Goal: Communication & Community: Answer question/provide support

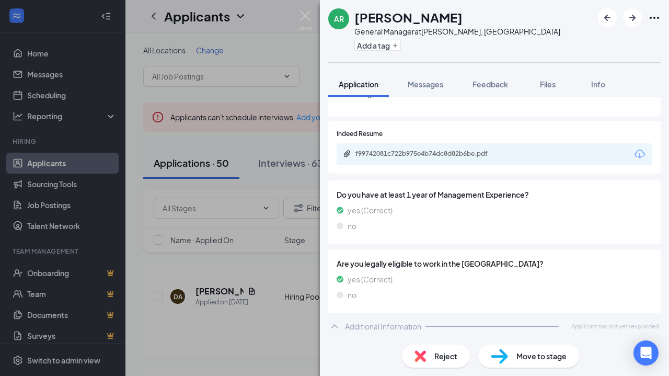
scroll to position [155, 0]
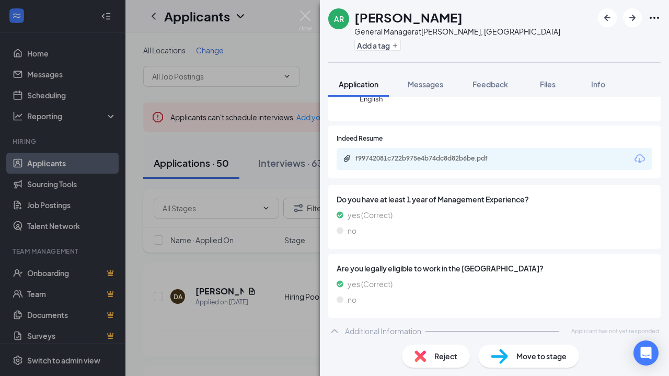
click at [426, 89] on button "Messages" at bounding box center [425, 84] width 56 height 26
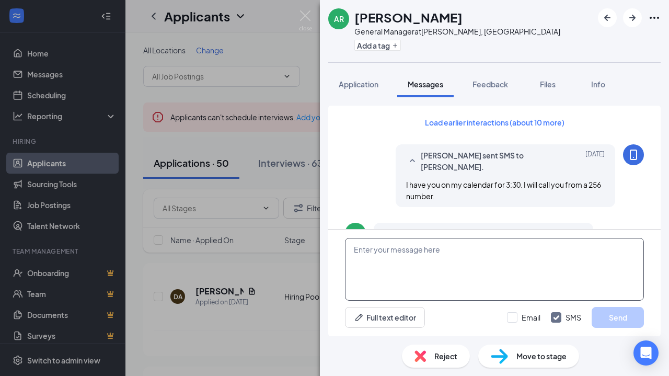
click at [394, 253] on textarea at bounding box center [494, 269] width 299 height 63
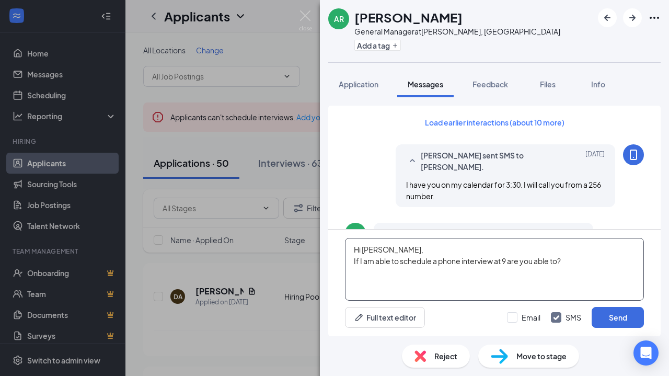
type textarea "Hi [PERSON_NAME], If I am able to schedule a phone interview at 9 are you able …"
click at [608, 317] on button "Send" at bounding box center [618, 317] width 52 height 21
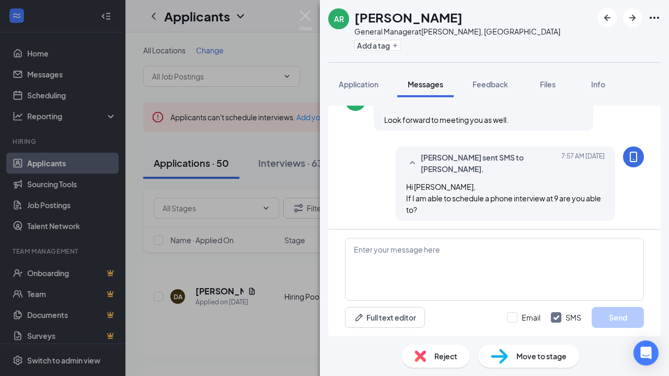
scroll to position [719, 0]
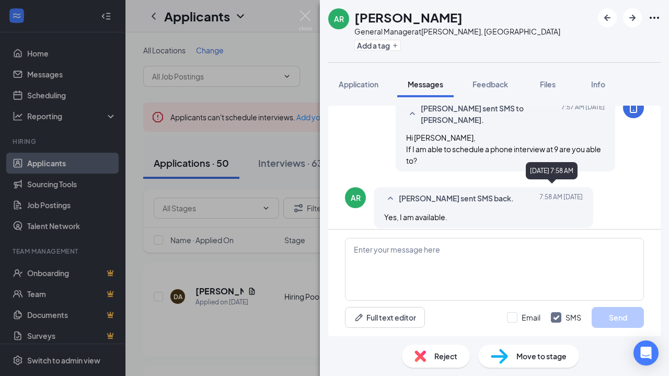
scroll to position [641, 0]
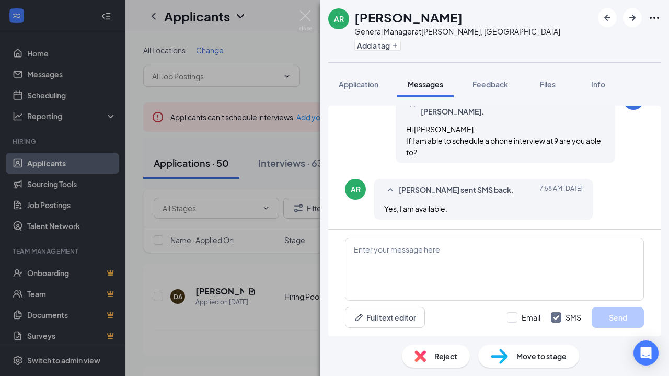
click at [365, 85] on span "Application" at bounding box center [359, 83] width 40 height 9
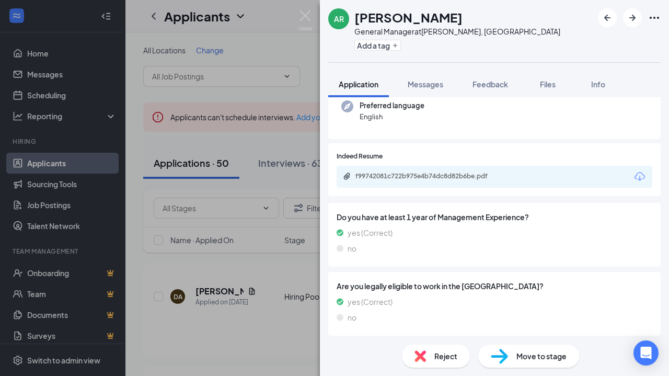
scroll to position [141, 0]
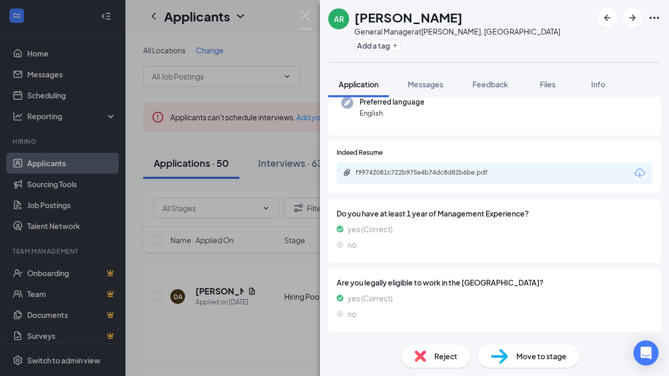
click at [633, 174] on icon "Download" at bounding box center [639, 173] width 13 height 13
click at [431, 85] on span "Messages" at bounding box center [426, 83] width 36 height 9
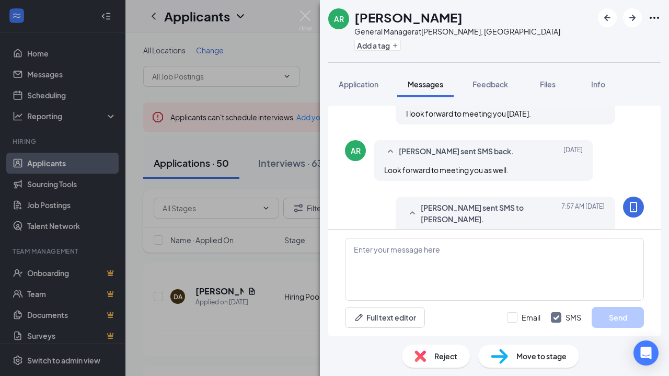
scroll to position [534, 0]
click at [394, 254] on textarea at bounding box center [494, 269] width 299 height 63
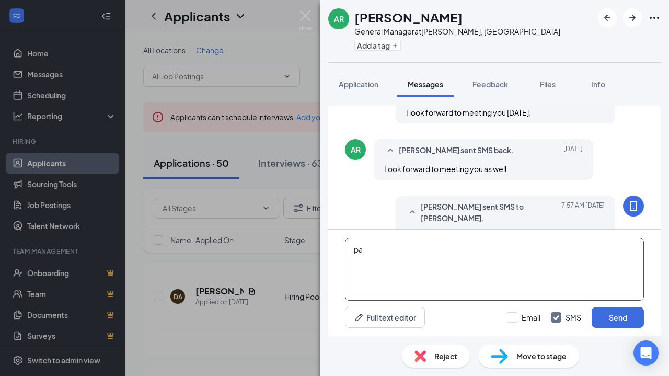
type textarea "p"
type textarea "[PERSON_NAME] will call you at 9am."
click at [611, 319] on button "Send" at bounding box center [618, 317] width 52 height 21
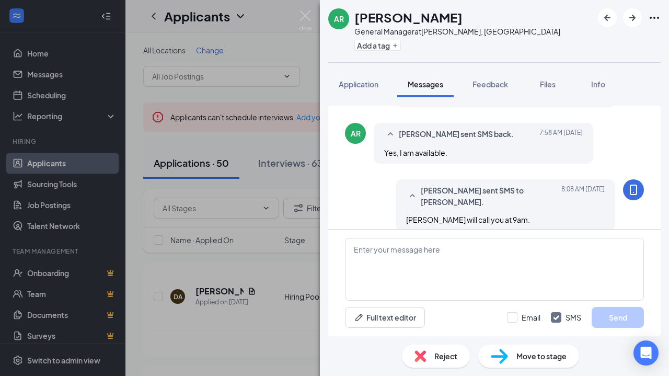
scroll to position [708, 0]
